Goal: Transaction & Acquisition: Purchase product/service

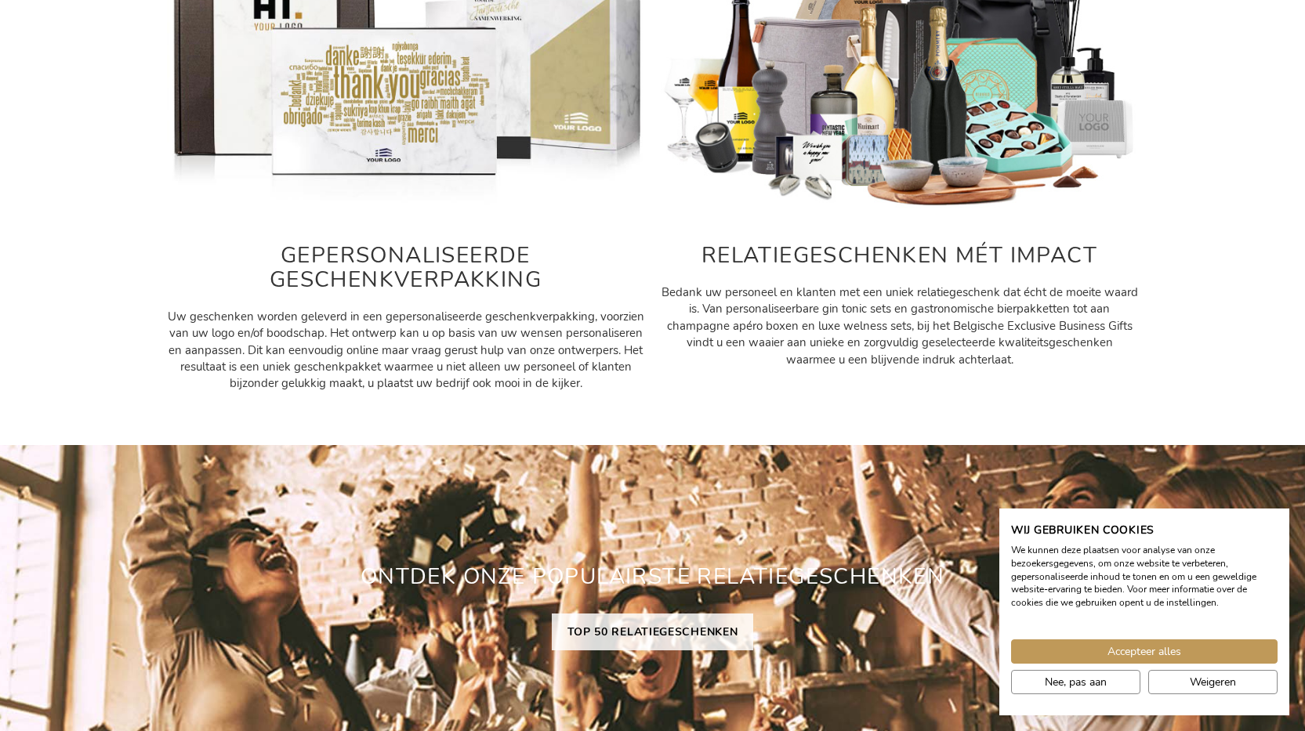
scroll to position [1019, 0]
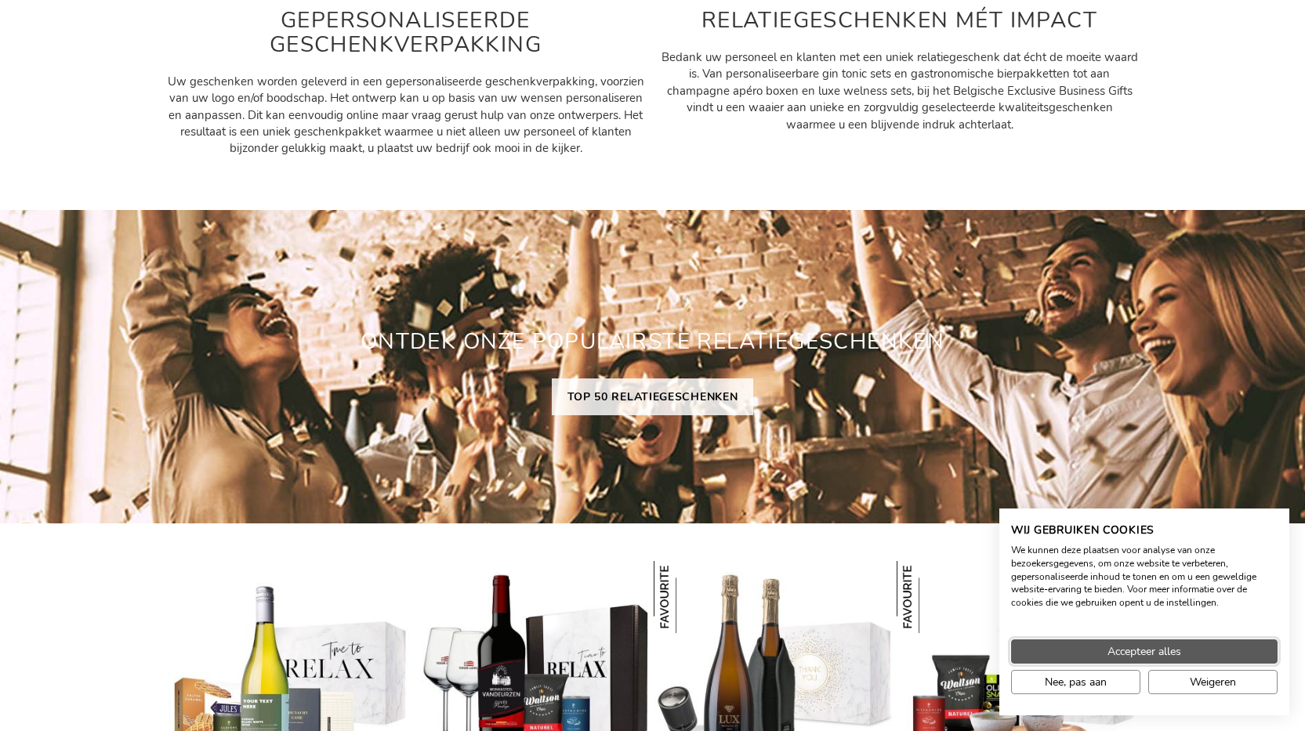
click at [1135, 652] on span "Accepteer alles" at bounding box center [1144, 651] width 74 height 16
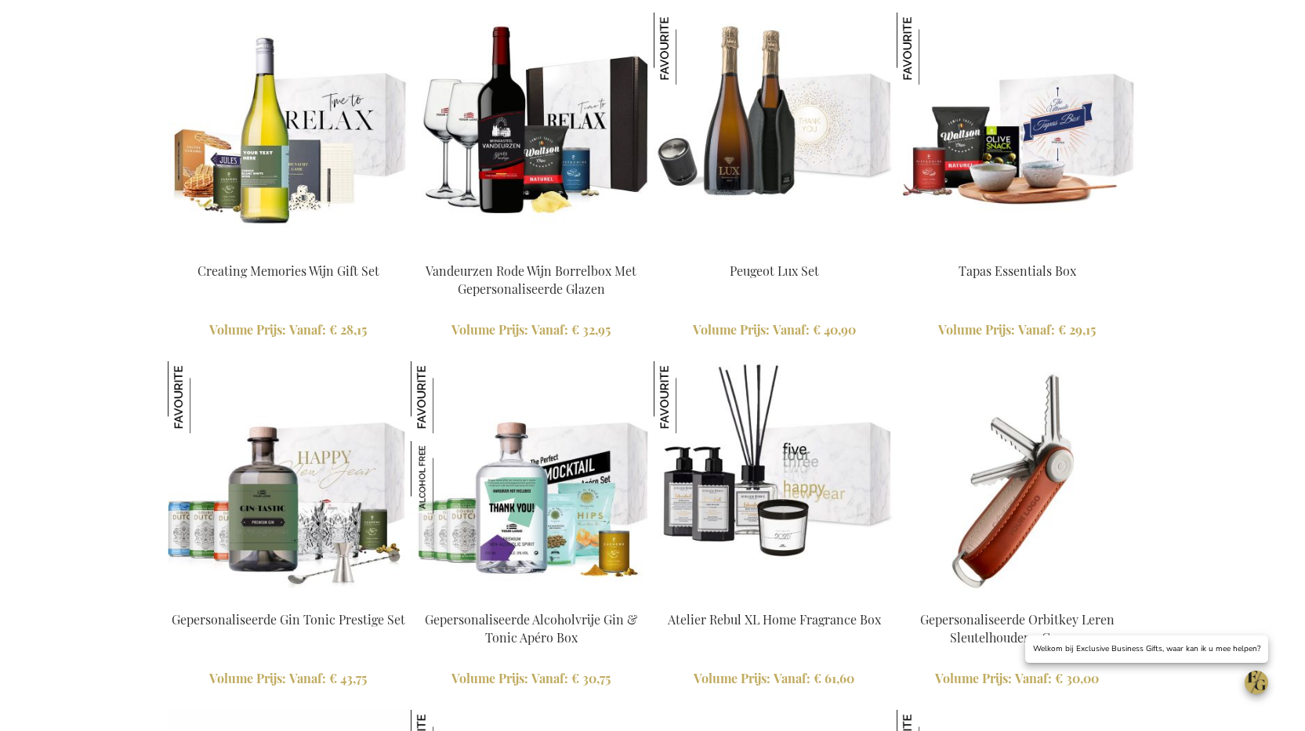
scroll to position [1724, 0]
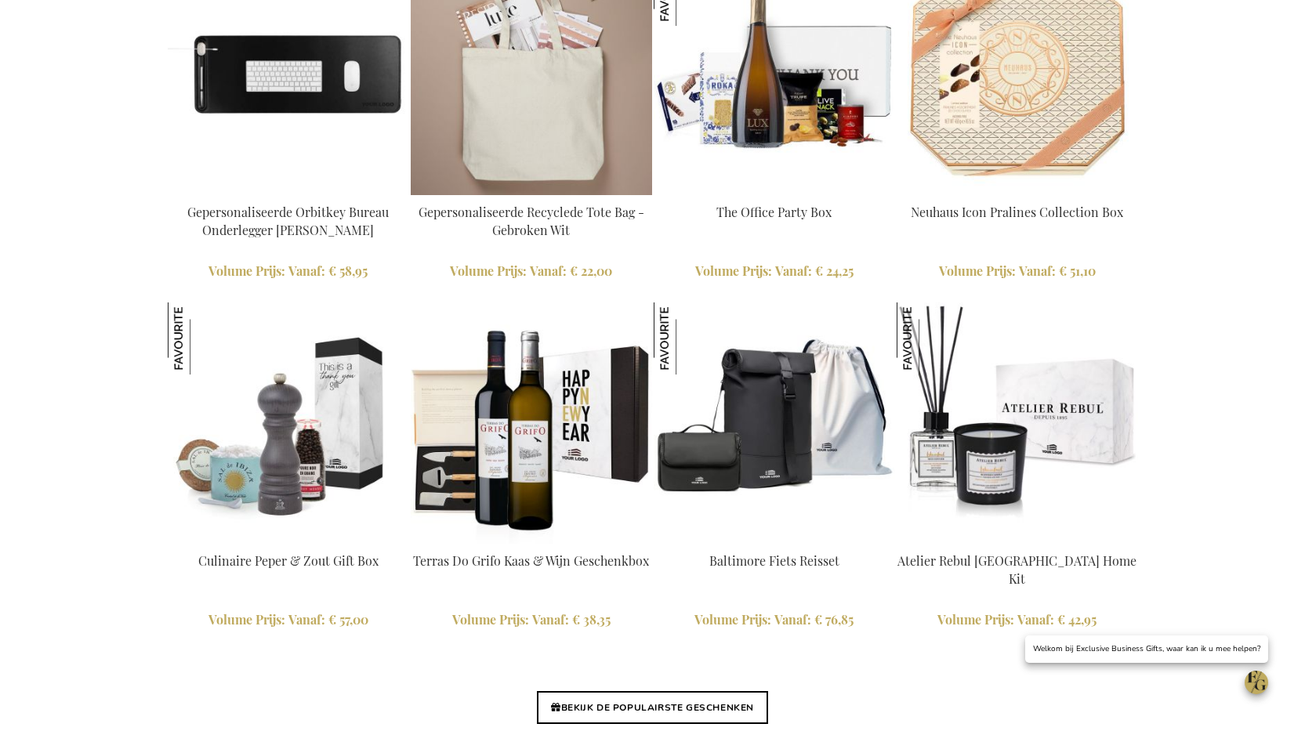
scroll to position [3291, 0]
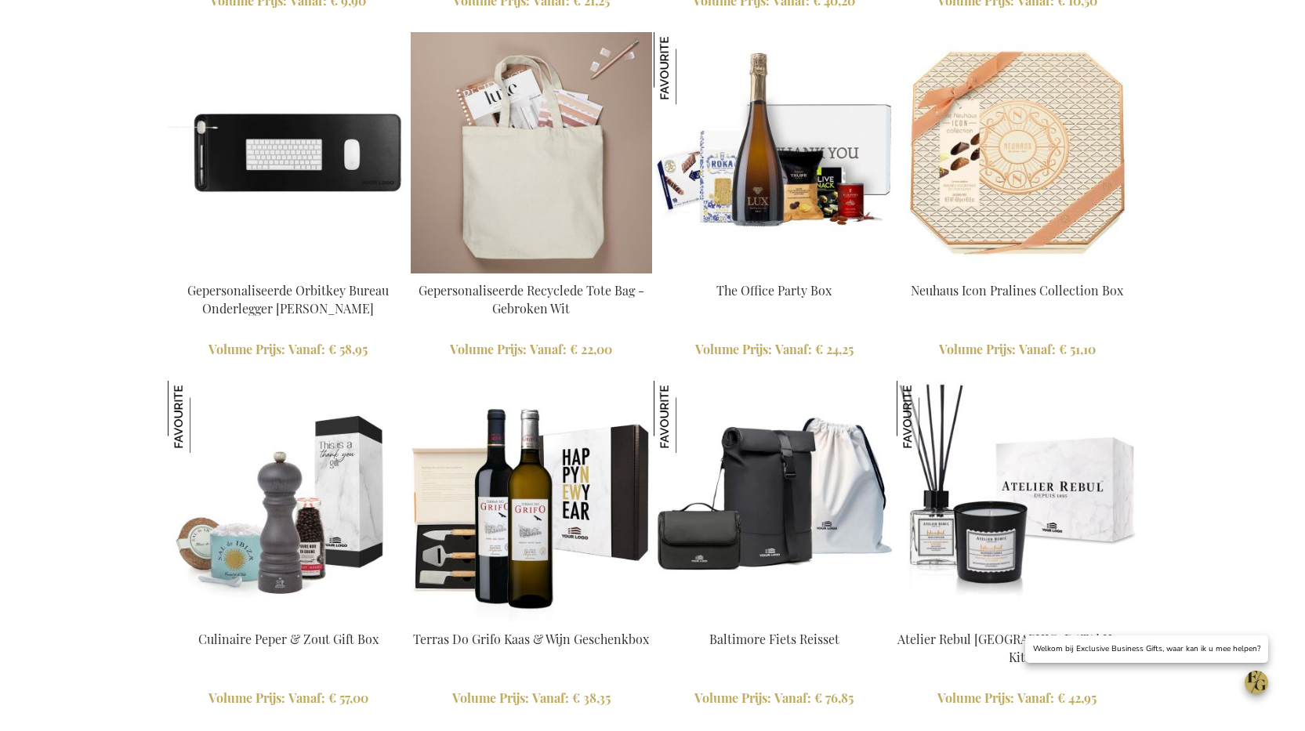
click at [532, 196] on img at bounding box center [531, 152] width 241 height 241
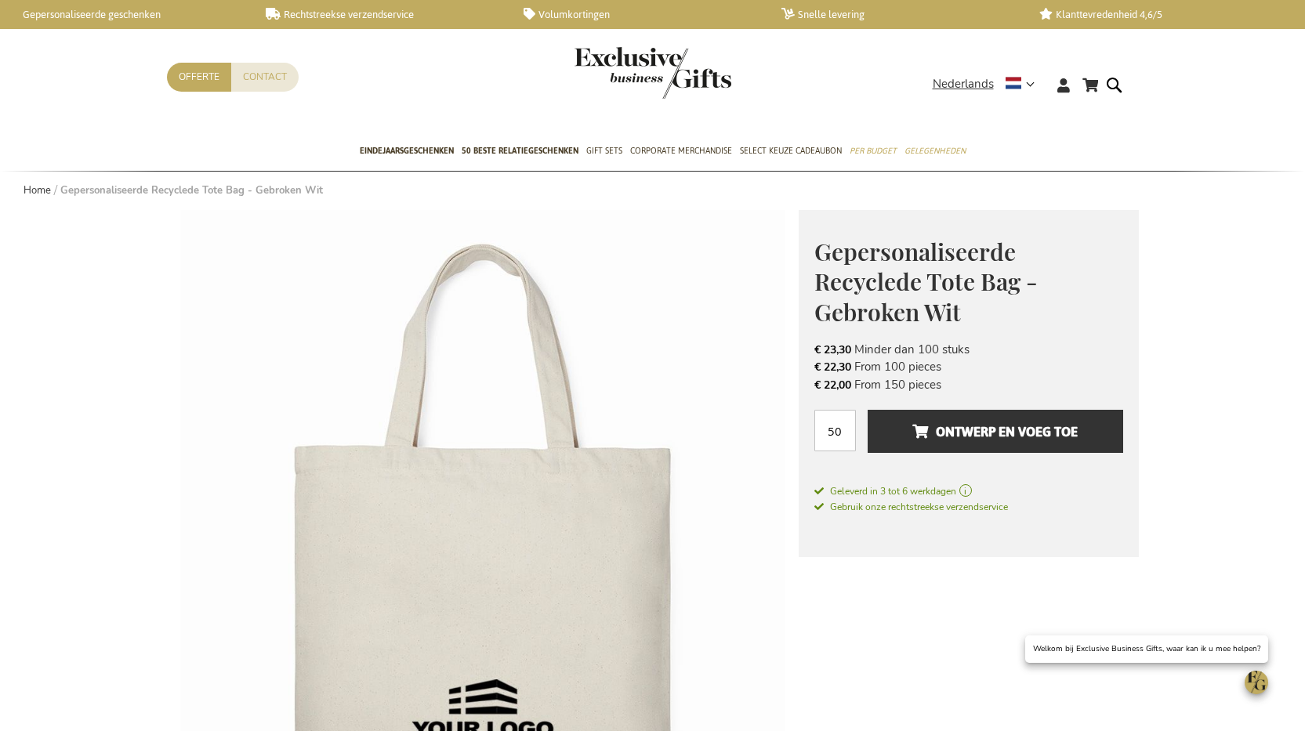
drag, startPoint x: 1007, startPoint y: 353, endPoint x: 823, endPoint y: 355, distance: 184.1
click at [823, 355] on li "€ 23,30 Minder dan 100 stuks" at bounding box center [968, 349] width 309 height 17
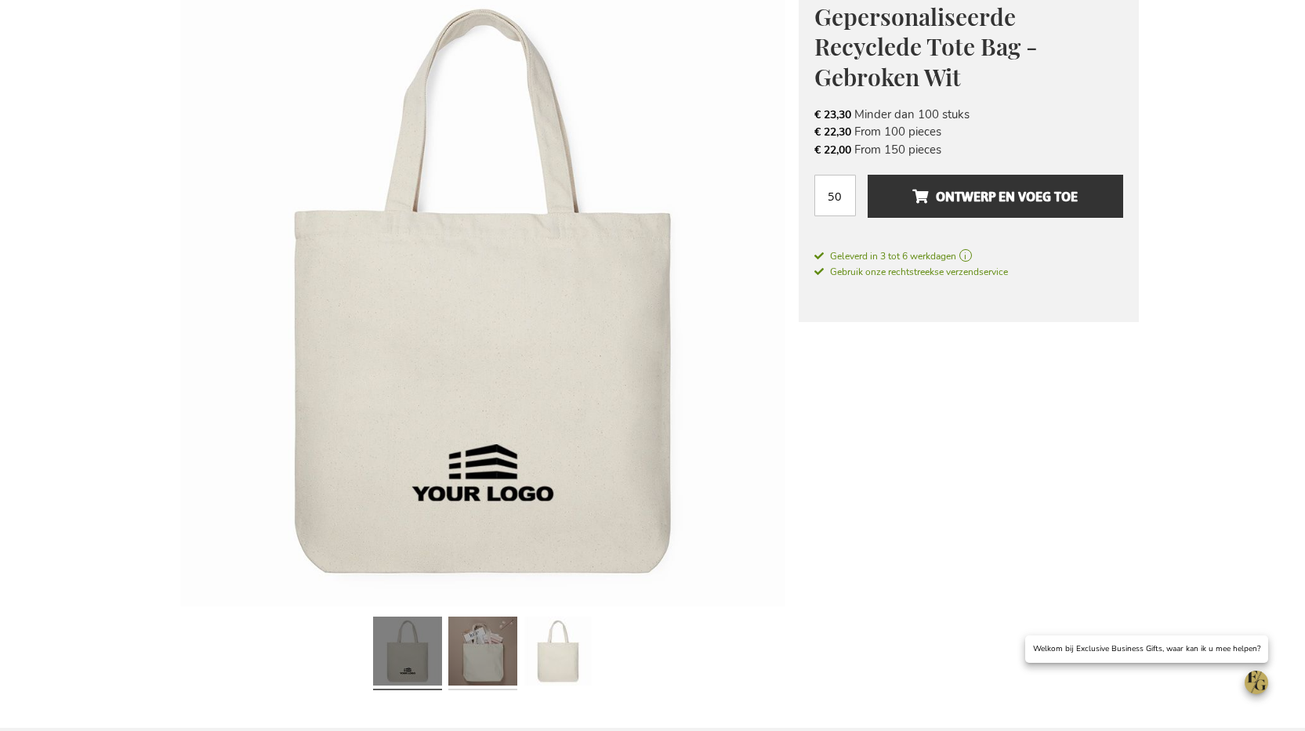
click at [508, 650] on link at bounding box center [482, 653] width 69 height 86
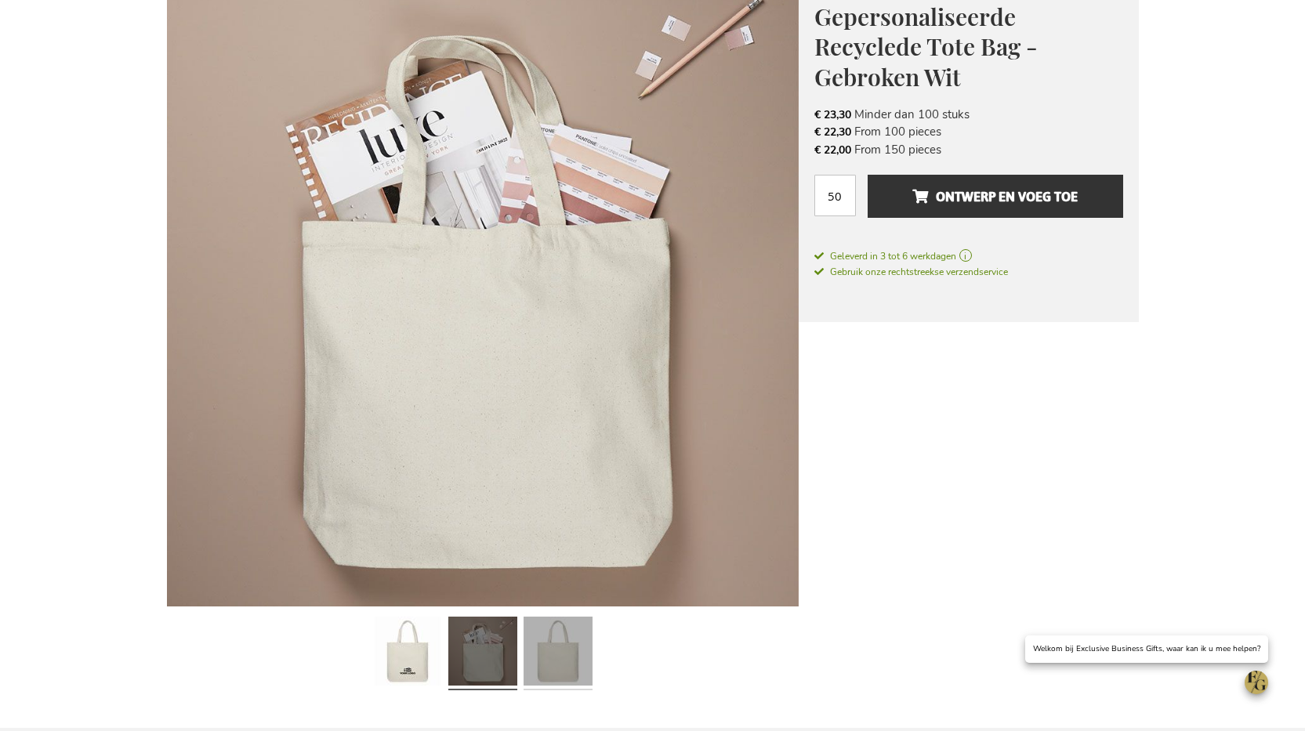
click at [556, 653] on link at bounding box center [557, 653] width 69 height 86
